Goal: Information Seeking & Learning: Learn about a topic

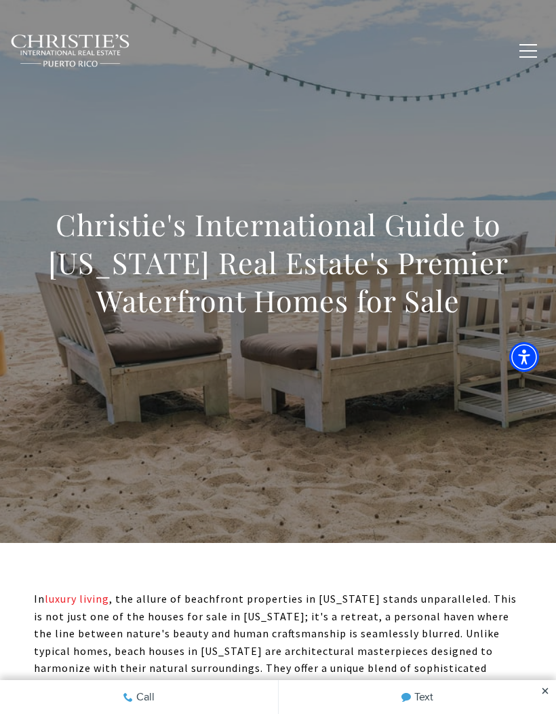
click at [539, 50] on button "button" at bounding box center [528, 50] width 35 height 39
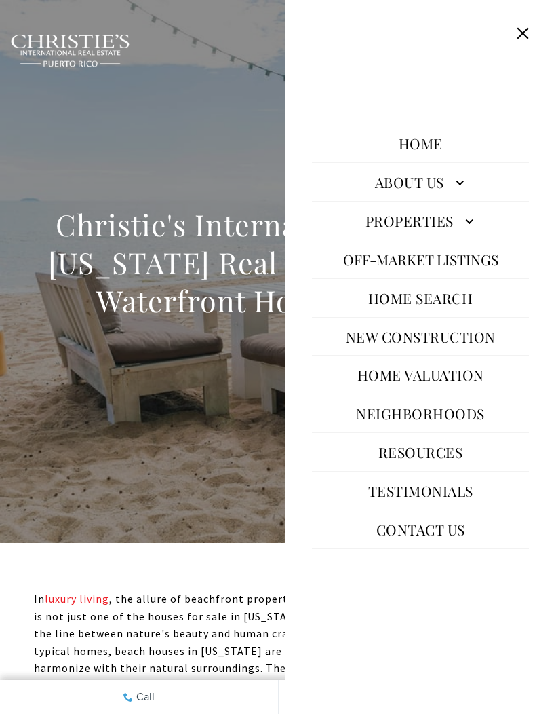
click at [478, 237] on link "Properties" at bounding box center [420, 220] width 217 height 33
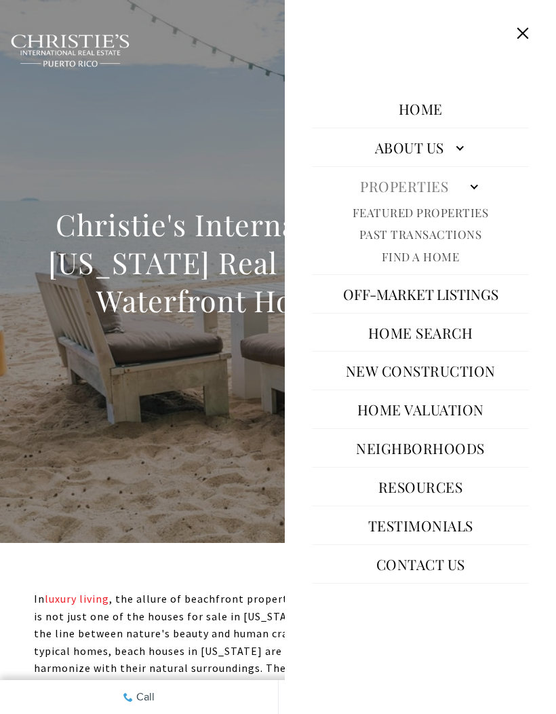
click at [121, 376] on div "Christie's International Guide to Puerto Rico Real Estate's Premier Waterfront …" at bounding box center [278, 271] width 556 height 407
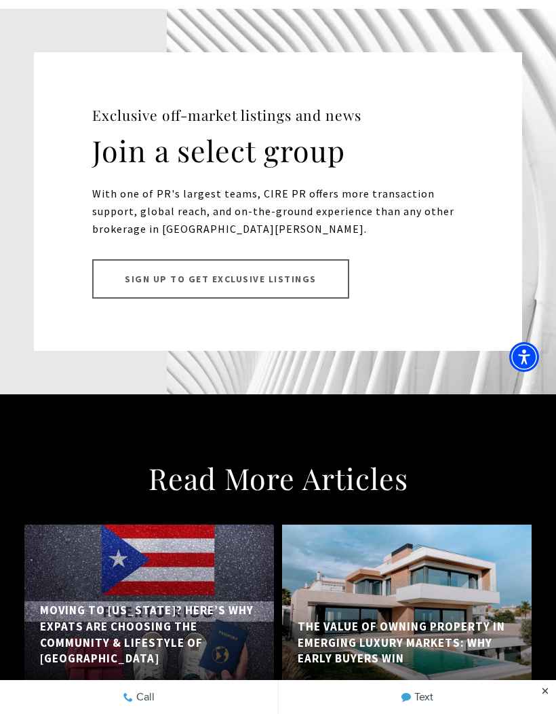
scroll to position [9290, 0]
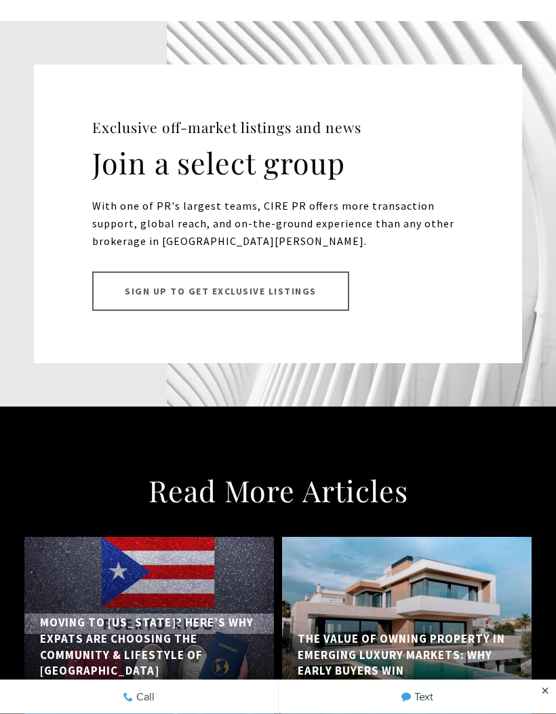
scroll to position [9268, 0]
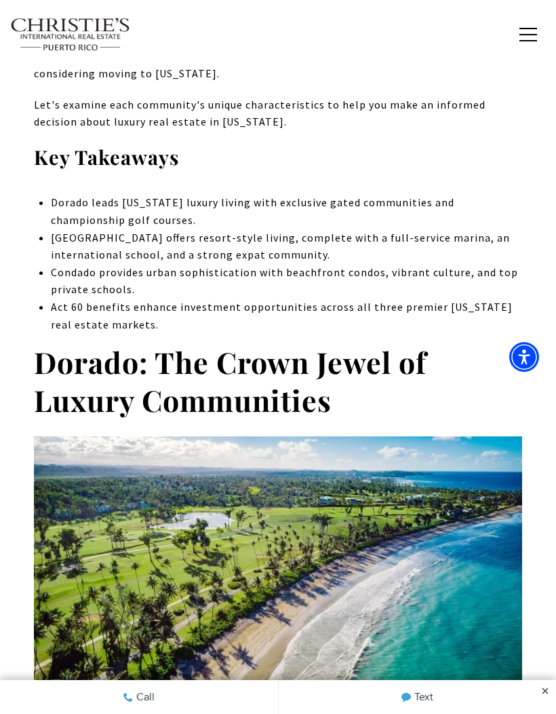
scroll to position [624, 0]
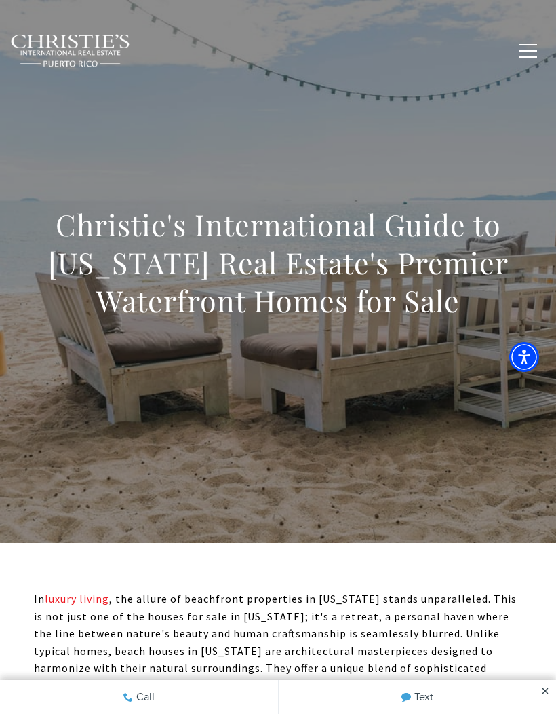
click at [530, 53] on button "button" at bounding box center [528, 50] width 35 height 39
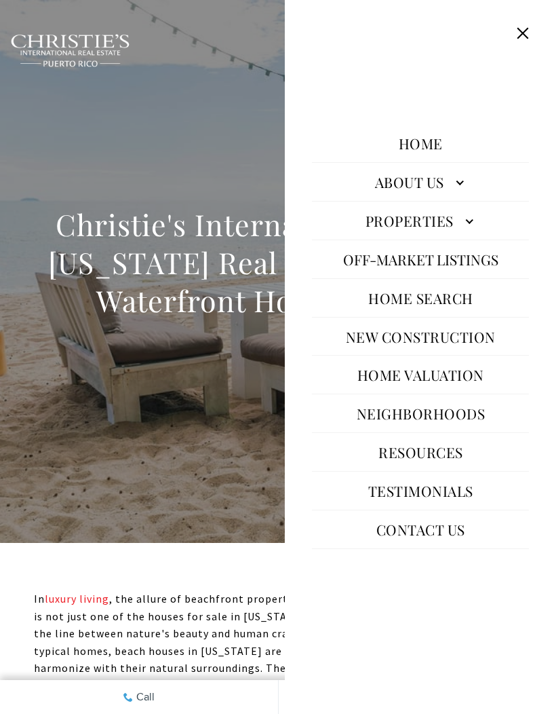
click at [465, 237] on link "Properties" at bounding box center [420, 220] width 217 height 33
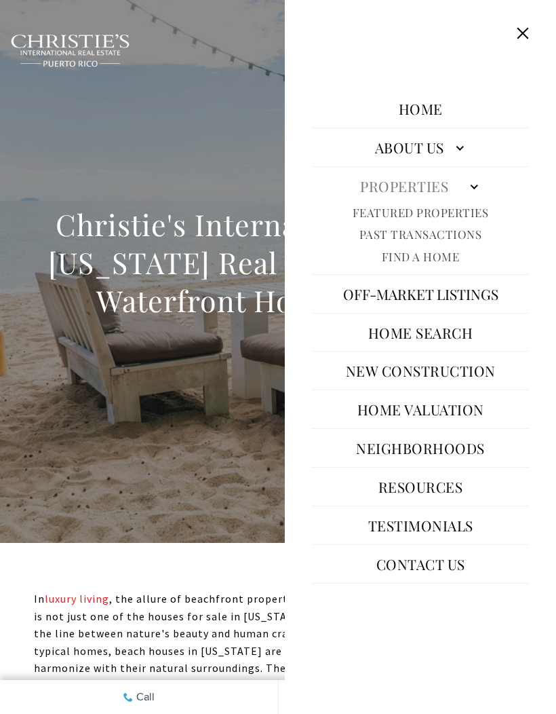
click at [468, 221] on link "Featured Properties" at bounding box center [421, 213] width 136 height 16
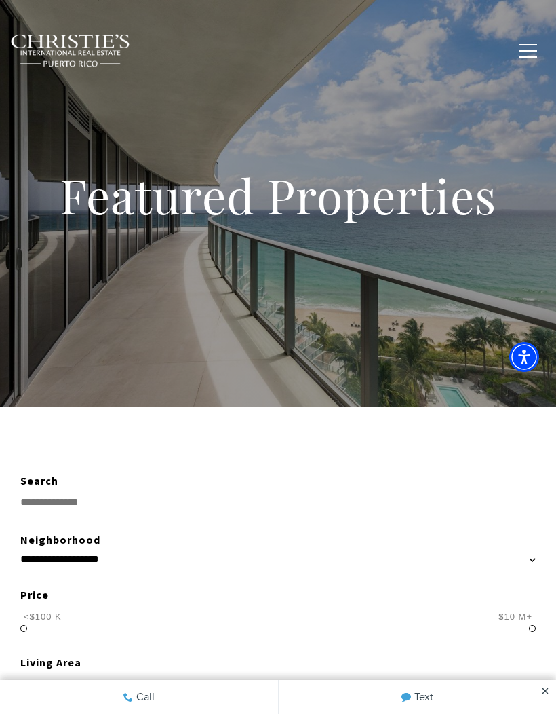
click at [111, 263] on div "Featured Properties" at bounding box center [278, 203] width 556 height 407
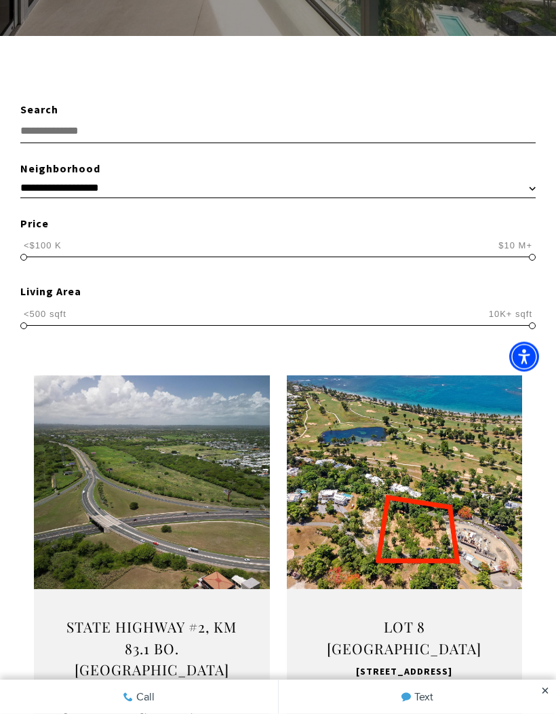
scroll to position [371, 0]
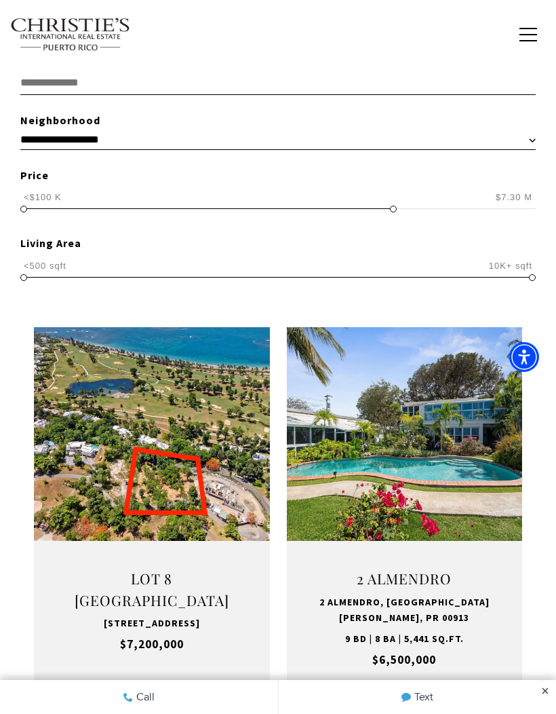
scroll to position [433, 0]
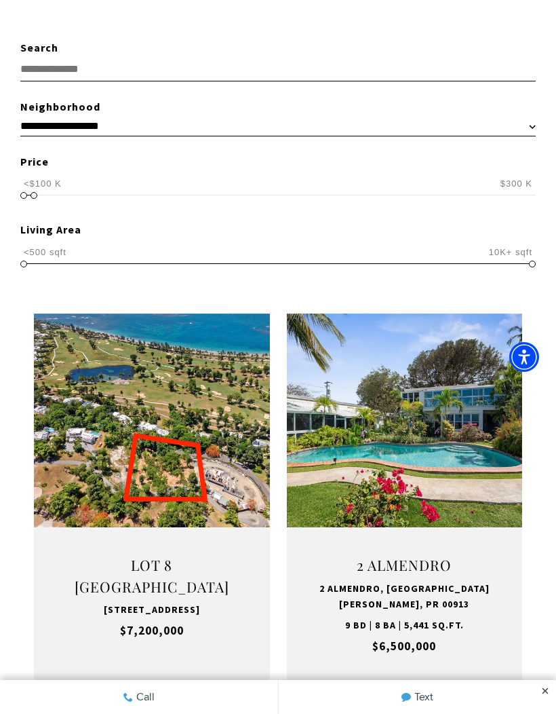
type input "**********"
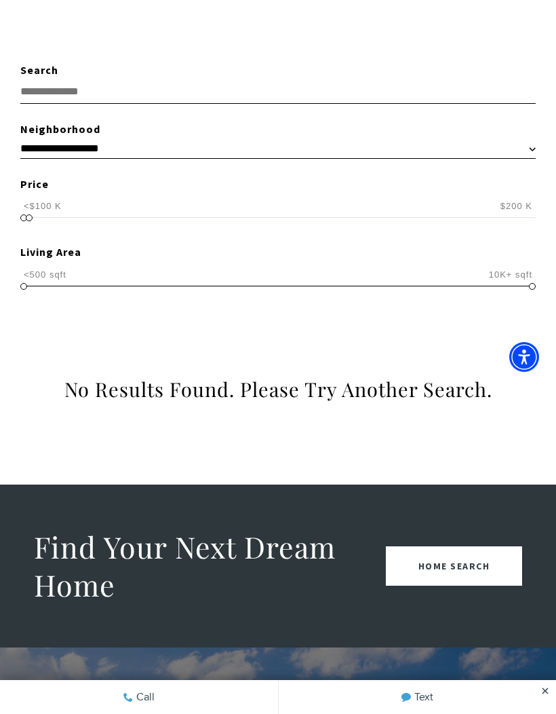
scroll to position [407, 0]
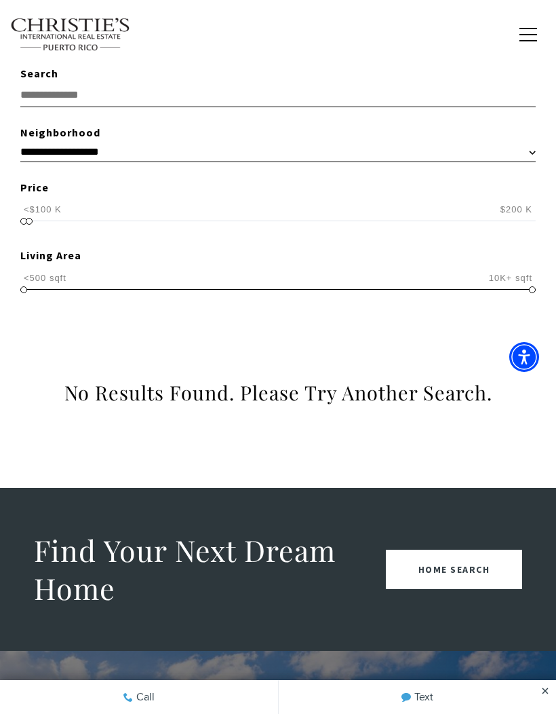
click at [23, 293] on span "<500 sqft 10K+ sqft <500 sqft 10K+ sqft <500 sqft — 10K+ sqft" at bounding box center [278, 282] width 516 height 34
click at [526, 24] on button "button" at bounding box center [528, 34] width 35 height 39
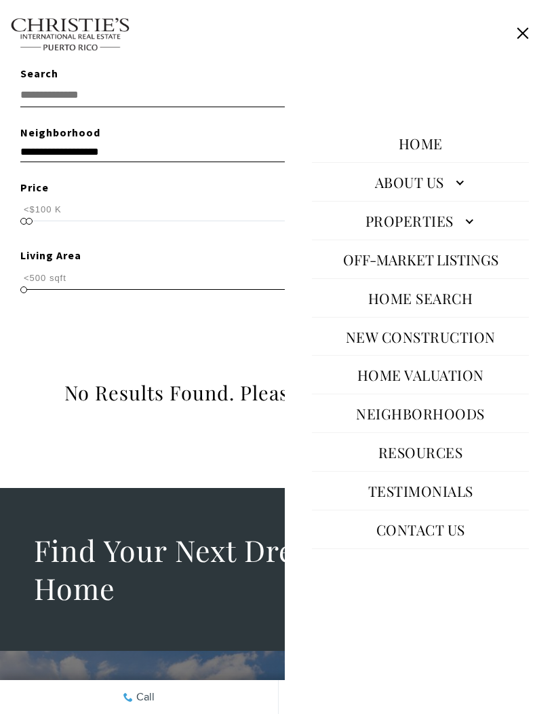
click at [87, 331] on div "**********" at bounding box center [278, 235] width 556 height 341
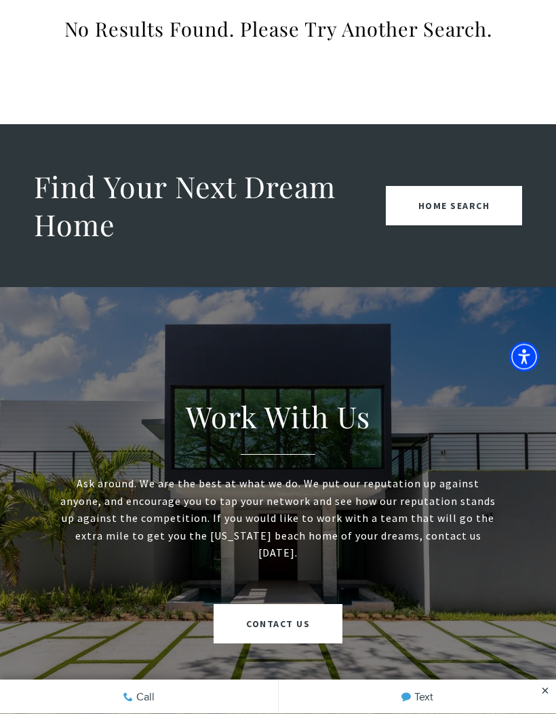
scroll to position [773, 0]
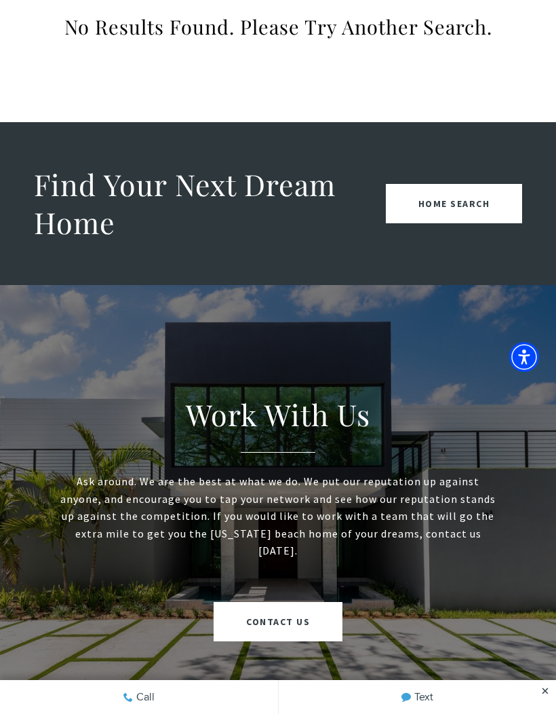
click at [473, 199] on link "Home Search" at bounding box center [454, 203] width 137 height 39
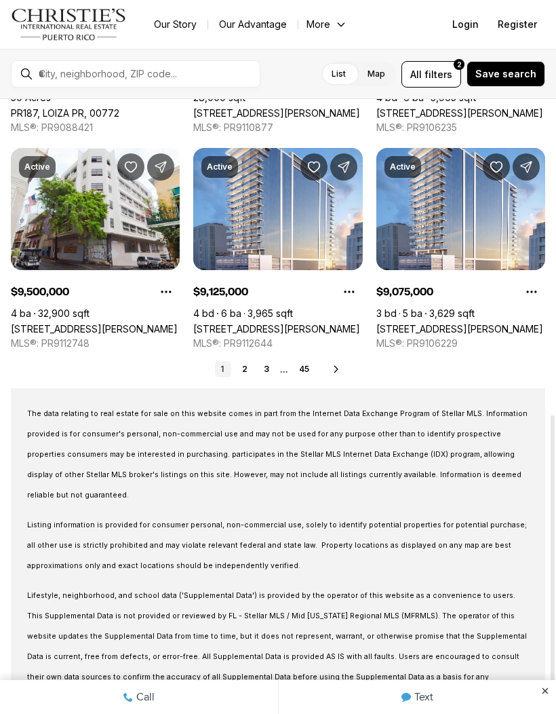
scroll to position [651, 0]
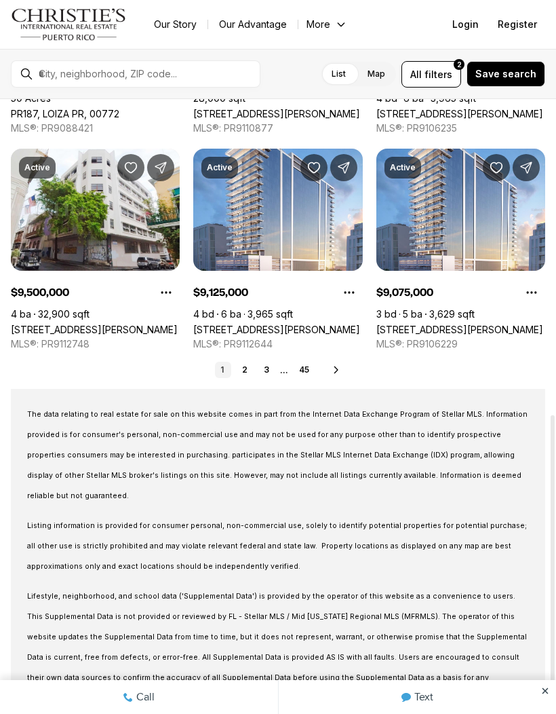
click at [347, 367] on div "1 2 3 ... 45 Next" at bounding box center [278, 370] width 535 height 16
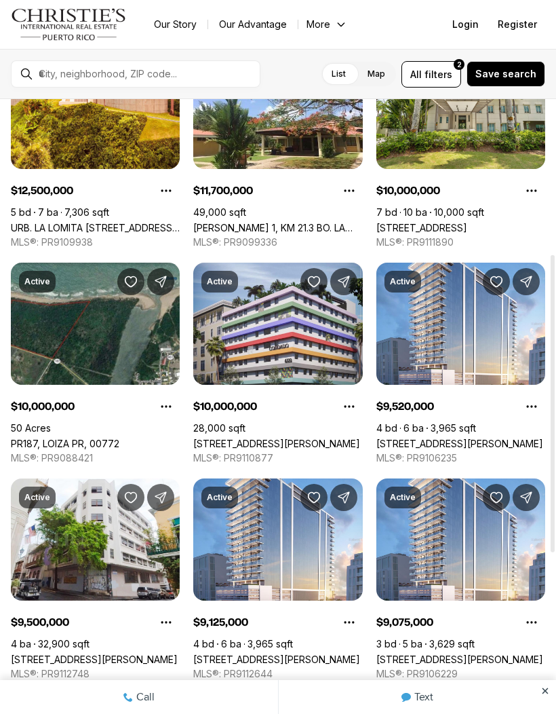
click at [447, 69] on span "filters" at bounding box center [439, 74] width 28 height 14
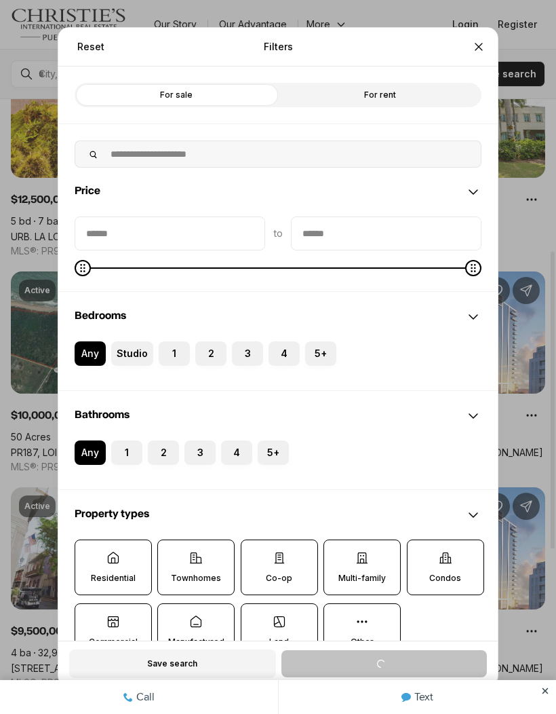
scroll to position [310, 0]
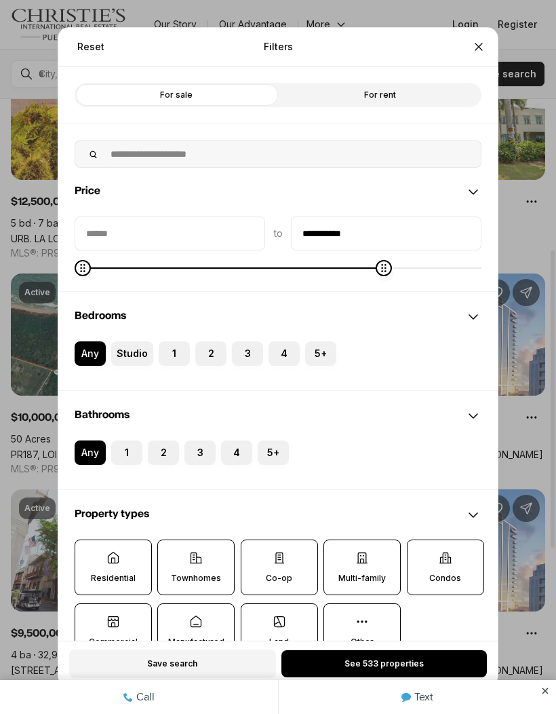
type input "**********"
click at [485, 40] on icon "Close" at bounding box center [479, 47] width 14 height 14
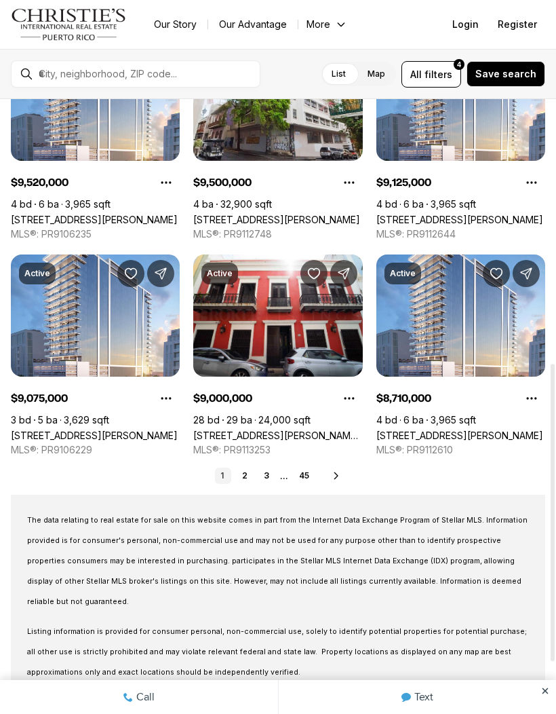
scroll to position [545, 0]
click at [341, 468] on div "1 2 3 ... 45 Next" at bounding box center [278, 475] width 535 height 16
click at [340, 470] on icon at bounding box center [336, 475] width 11 height 11
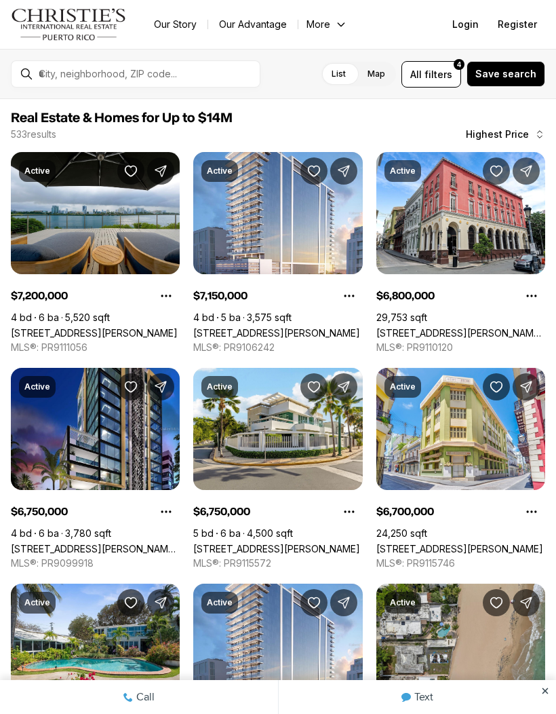
click at [448, 77] on span "filters" at bounding box center [439, 74] width 28 height 14
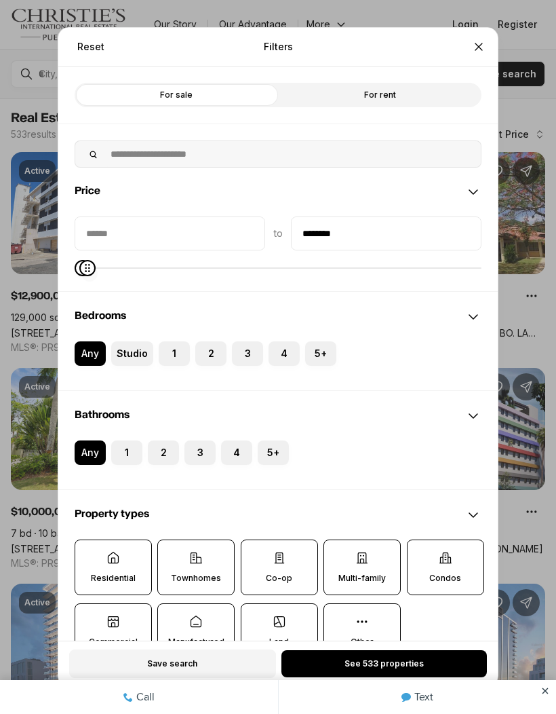
type input "********"
click at [199, 341] on button "2" at bounding box center [202, 348] width 14 height 14
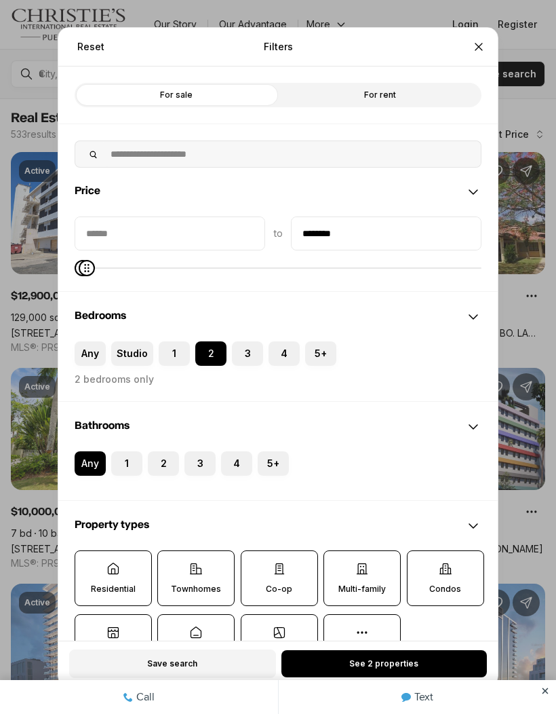
click at [439, 562] on icon at bounding box center [446, 569] width 14 height 14
click at [421, 551] on button "Condos" at bounding box center [415, 558] width 14 height 14
click at [475, 40] on icon "Close" at bounding box center [479, 47] width 14 height 14
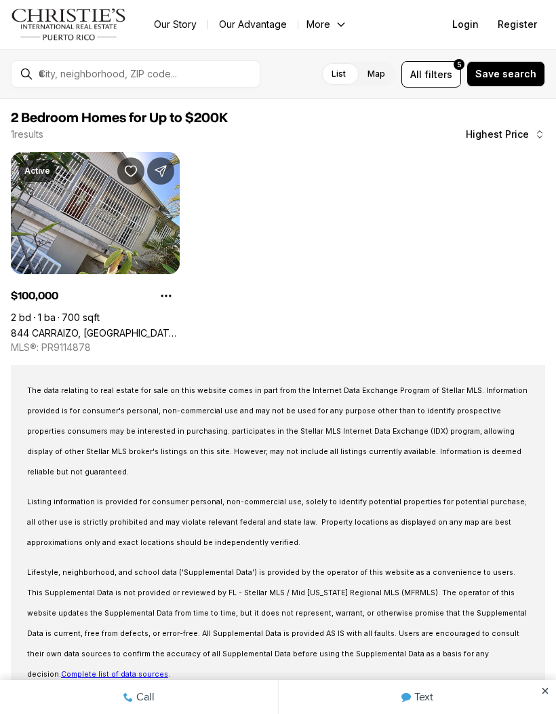
click at [83, 327] on link "844 CARRAIZO, SAN JUAN PR, 00926" at bounding box center [95, 333] width 169 height 12
